Goal: Information Seeking & Learning: Learn about a topic

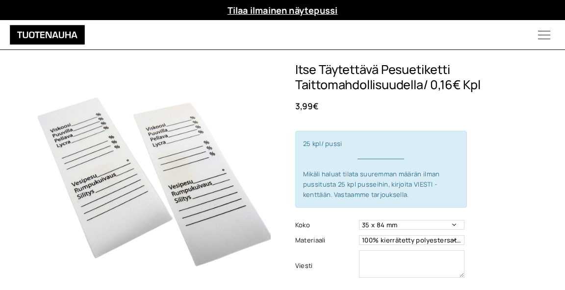
click at [541, 37] on icon "Menu" at bounding box center [544, 35] width 42 height 12
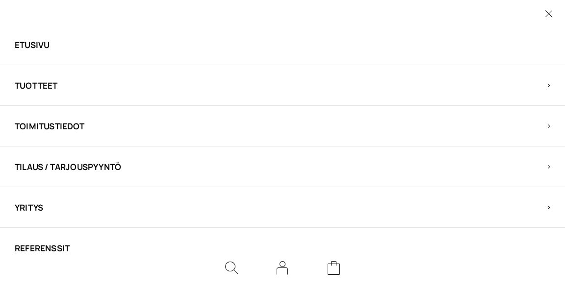
click at [51, 85] on span "Tuotteet" at bounding box center [274, 85] width 518 height 11
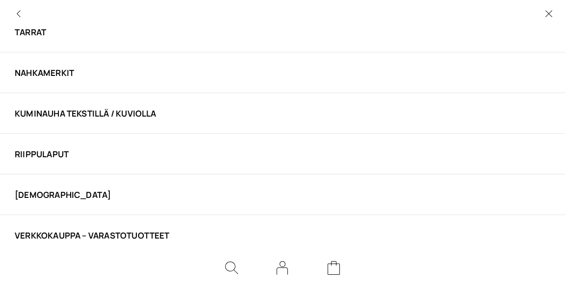
scroll to position [175, 0]
click at [48, 234] on link "VERKKOKAUPPA – Varastotuotteet" at bounding box center [274, 235] width 518 height 11
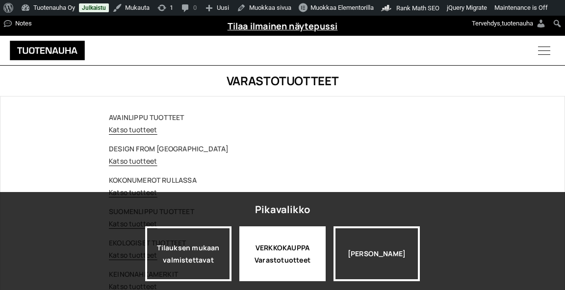
click at [269, 261] on div "VERKKOKAUPPA Varastotuotteet" at bounding box center [282, 254] width 86 height 55
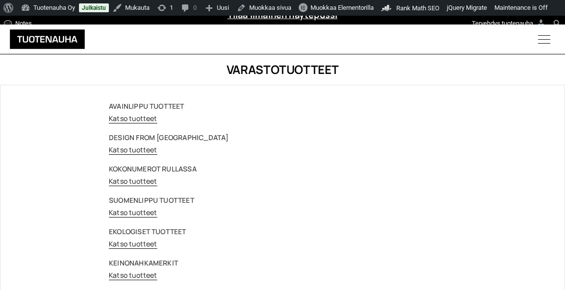
scroll to position [12, 0]
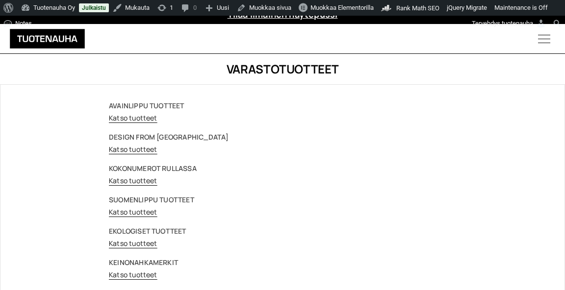
click at [138, 118] on link "Katso tuotteet" at bounding box center [133, 117] width 49 height 9
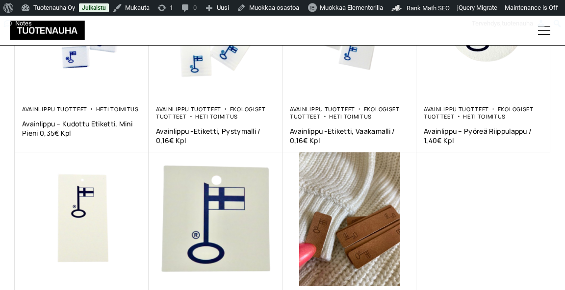
scroll to position [273, 0]
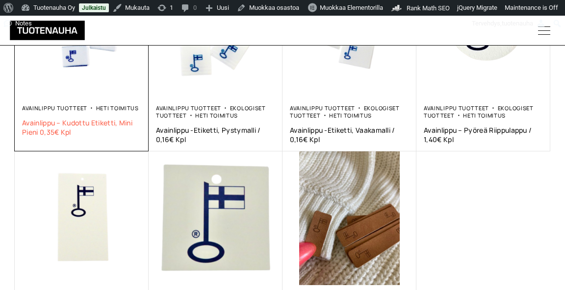
click at [96, 121] on span "Avainlippu – kudottu etiketti, mini pieni 0,35€ kpl" at bounding box center [81, 127] width 119 height 19
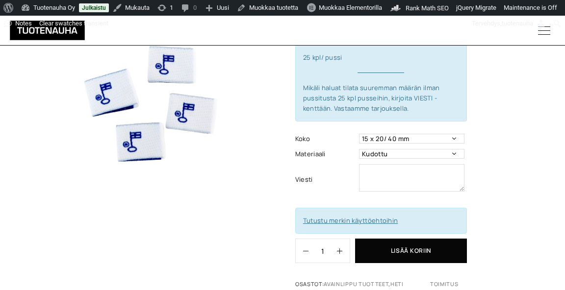
scroll to position [103, 0]
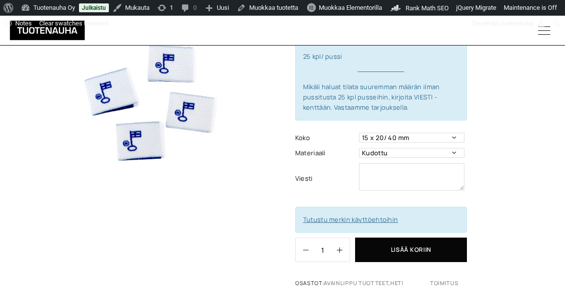
click at [327, 216] on link "Tutustu merkin käyttöehtoihin" at bounding box center [350, 219] width 95 height 9
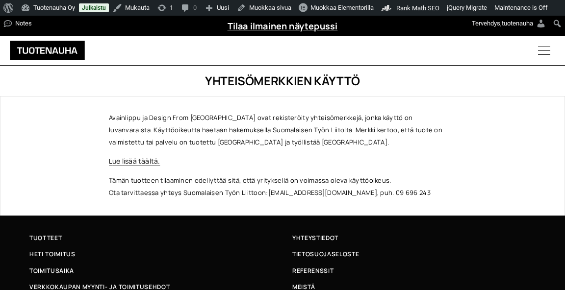
click at [139, 159] on link "L ue lisää täältä." at bounding box center [134, 160] width 51 height 9
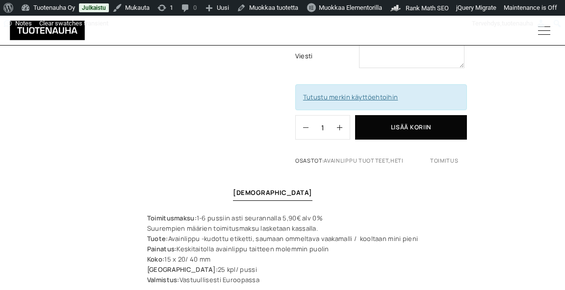
scroll to position [230, 0]
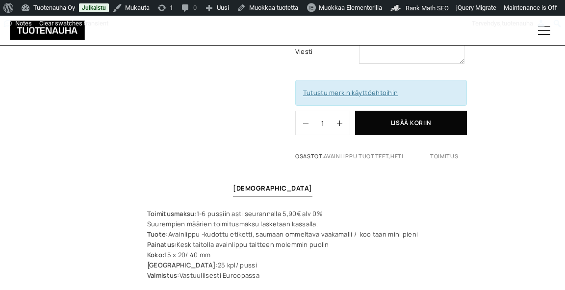
click at [294, 76] on div "Avainlippu – kudottu etiketti, mini pieni 0,35€ kpl 8,83 € 25 kpl/ pussi Mikäli…" at bounding box center [282, 6] width 565 height 316
